Goal: Ask a question

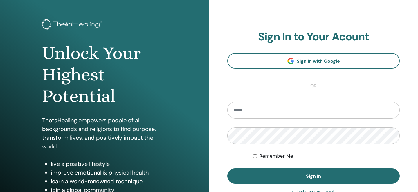
scroll to position [26, 0]
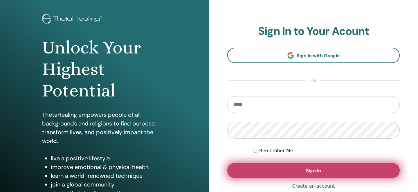
type input "**********"
click at [268, 171] on button "Sign In" at bounding box center [313, 170] width 172 height 15
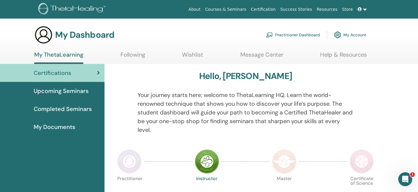
click at [71, 83] on link "Upcoming Seminars" at bounding box center [52, 91] width 104 height 18
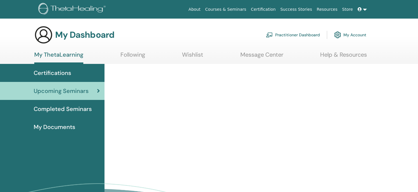
click at [71, 105] on span "Completed Seminars" at bounding box center [63, 108] width 58 height 9
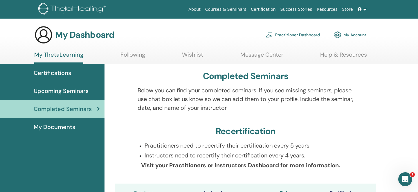
click at [51, 74] on span "Certifications" at bounding box center [52, 72] width 37 height 9
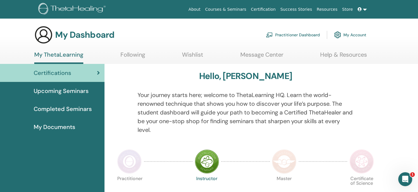
click at [153, 53] on ul "My ThetaLearning Following Wishlist Message Center Help & Resources" at bounding box center [200, 57] width 333 height 13
click at [141, 53] on link "Following" at bounding box center [132, 56] width 25 height 11
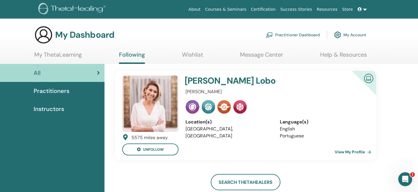
scroll to position [2, 0]
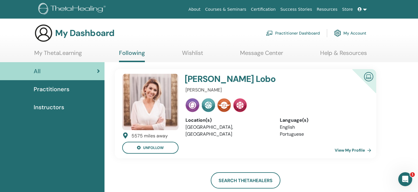
click at [66, 108] on div "Instructors" at bounding box center [52, 107] width 95 height 9
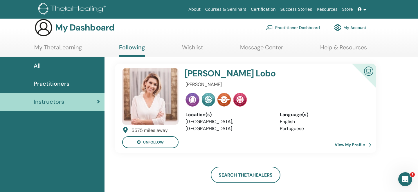
click at [68, 68] on div "All" at bounding box center [52, 65] width 95 height 9
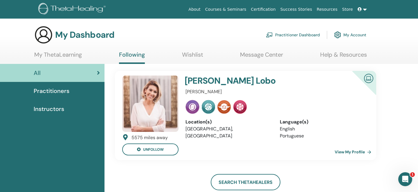
click at [64, 92] on span "Practitioners" at bounding box center [52, 90] width 36 height 9
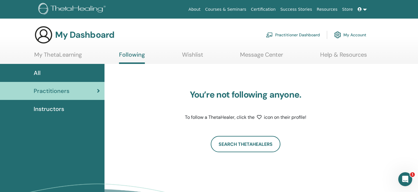
click at [65, 110] on div "Instructors" at bounding box center [52, 108] width 95 height 9
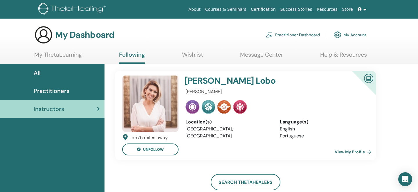
click at [41, 73] on div "All" at bounding box center [52, 72] width 95 height 9
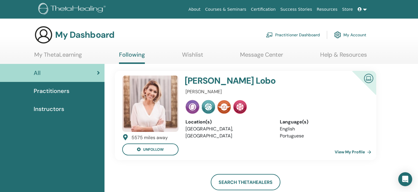
click at [55, 55] on link "My ThetaLearning" at bounding box center [58, 56] width 48 height 11
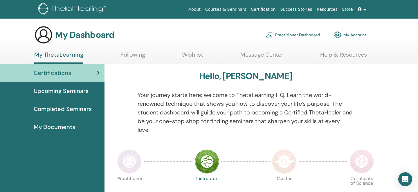
click at [90, 94] on div "Upcoming Seminars" at bounding box center [52, 90] width 95 height 9
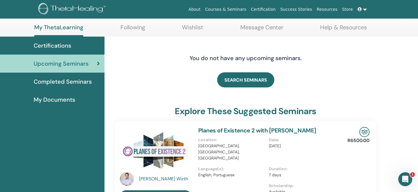
scroll to position [40, 0]
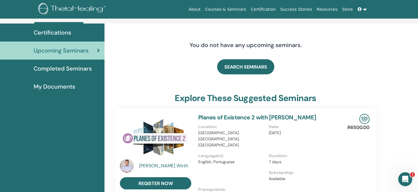
click at [90, 72] on span "Completed Seminars" at bounding box center [63, 68] width 58 height 9
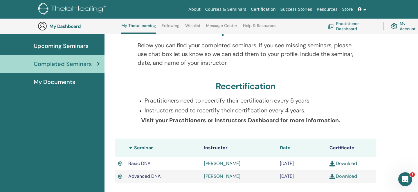
scroll to position [61, 0]
click at [402, 176] on icon "Open Intercom Messenger" at bounding box center [405, 179] width 10 height 10
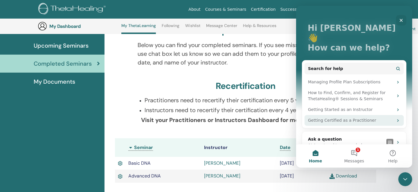
scroll to position [26, 0]
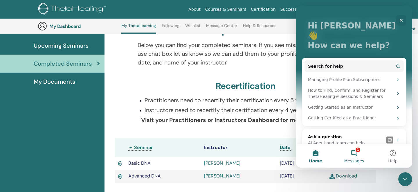
click at [360, 155] on button "1 Messages" at bounding box center [354, 155] width 39 height 23
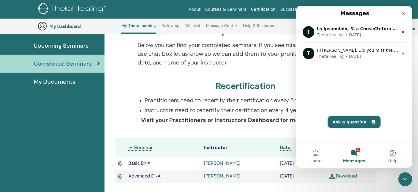
click at [347, 122] on button "Ask a question" at bounding box center [354, 122] width 53 height 12
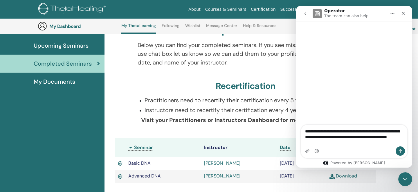
click at [368, 131] on textarea "**********" at bounding box center [354, 135] width 106 height 21
click at [311, 131] on textarea "**********" at bounding box center [354, 135] width 106 height 21
type textarea "**********"
click at [354, 146] on textarea "**********" at bounding box center [354, 135] width 106 height 21
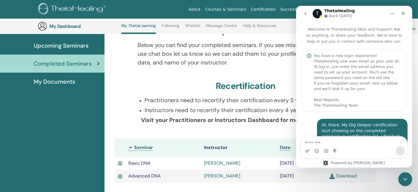
scroll to position [29, 0]
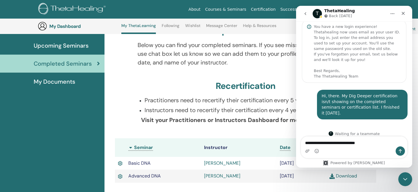
type textarea "**********"
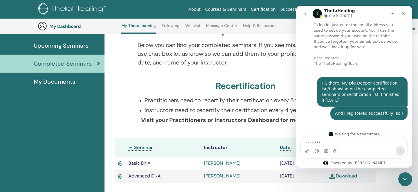
scroll to position [42, 0]
type textarea "*"
click at [400, 110] on div "And I registered successfully, so I" at bounding box center [369, 113] width 68 height 6
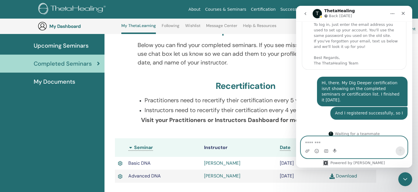
click at [343, 140] on textarea "Message…" at bounding box center [354, 141] width 106 height 10
type textarea "*"
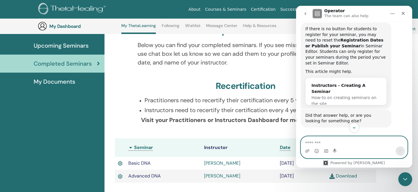
scroll to position [150, 0]
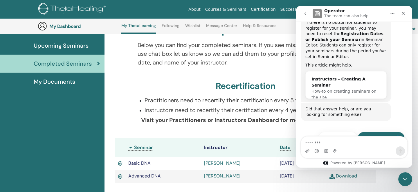
click at [378, 132] on button "Talk to a person 👤" at bounding box center [381, 138] width 47 height 12
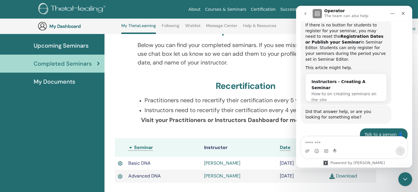
scroll to position [147, 0]
click at [332, 148] on div "Intercom messenger" at bounding box center [354, 150] width 106 height 9
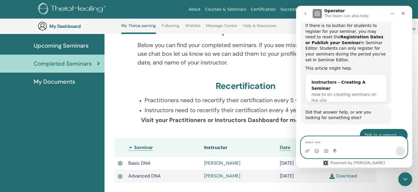
click at [334, 138] on textarea "Message…" at bounding box center [354, 141] width 106 height 10
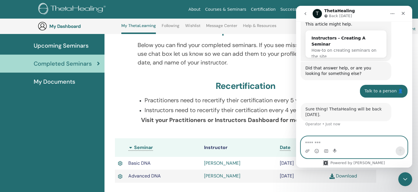
scroll to position [192, 0]
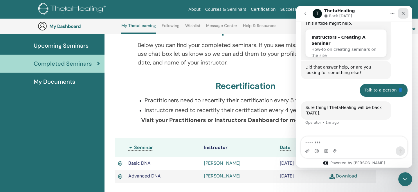
click at [402, 12] on icon "Close" at bounding box center [403, 13] width 5 height 5
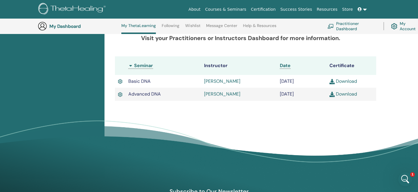
scroll to position [143, 0]
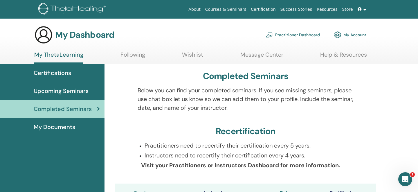
click at [68, 93] on span "Upcoming Seminars" at bounding box center [61, 90] width 55 height 9
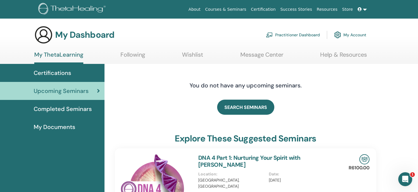
click at [361, 35] on link "My Account" at bounding box center [350, 34] width 32 height 13
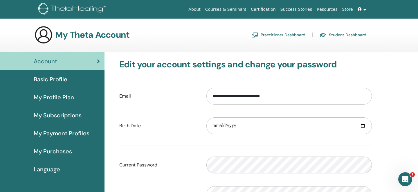
click at [78, 116] on span "My Subscriptions" at bounding box center [58, 115] width 48 height 9
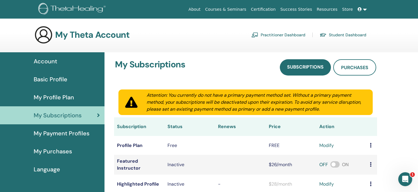
click at [74, 132] on span "My Payment Profiles" at bounding box center [62, 133] width 56 height 9
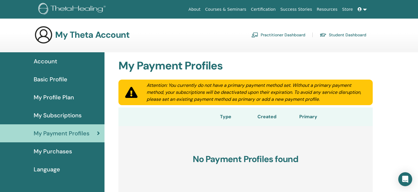
click at [63, 150] on span "My Purchases" at bounding box center [53, 151] width 38 height 9
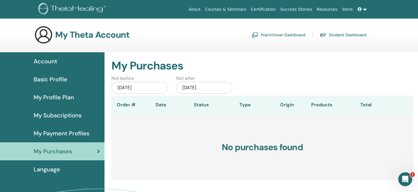
click at [76, 62] on div "Account" at bounding box center [52, 61] width 95 height 9
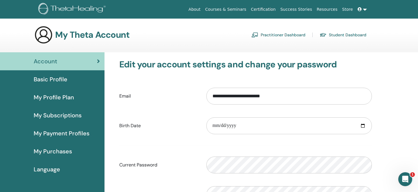
click at [261, 12] on link "Certification" at bounding box center [262, 9] width 29 height 11
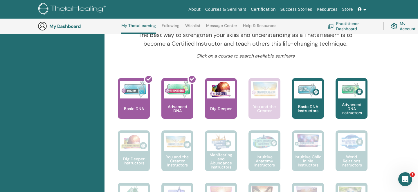
scroll to position [210, 0]
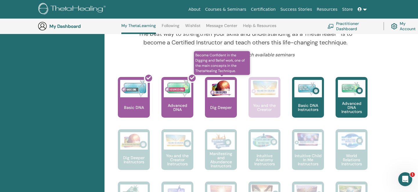
click at [222, 101] on div "Dig Deeper" at bounding box center [221, 97] width 32 height 41
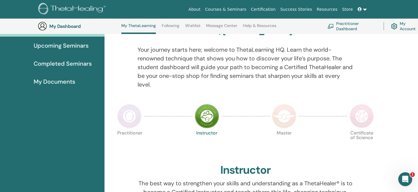
scroll to position [60, 0]
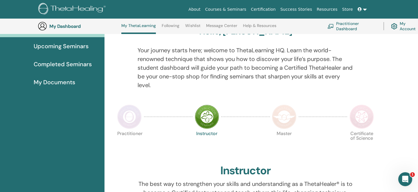
click at [80, 45] on span "Upcoming Seminars" at bounding box center [61, 46] width 55 height 9
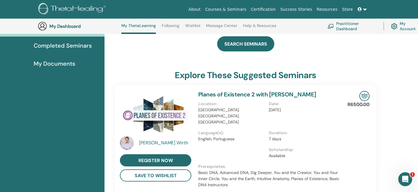
click at [69, 48] on span "Completed Seminars" at bounding box center [63, 45] width 58 height 9
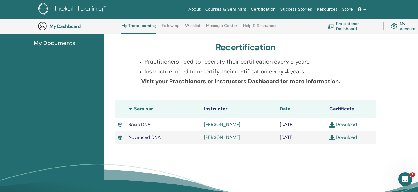
scroll to position [103, 0]
